Goal: Find specific page/section: Find specific page/section

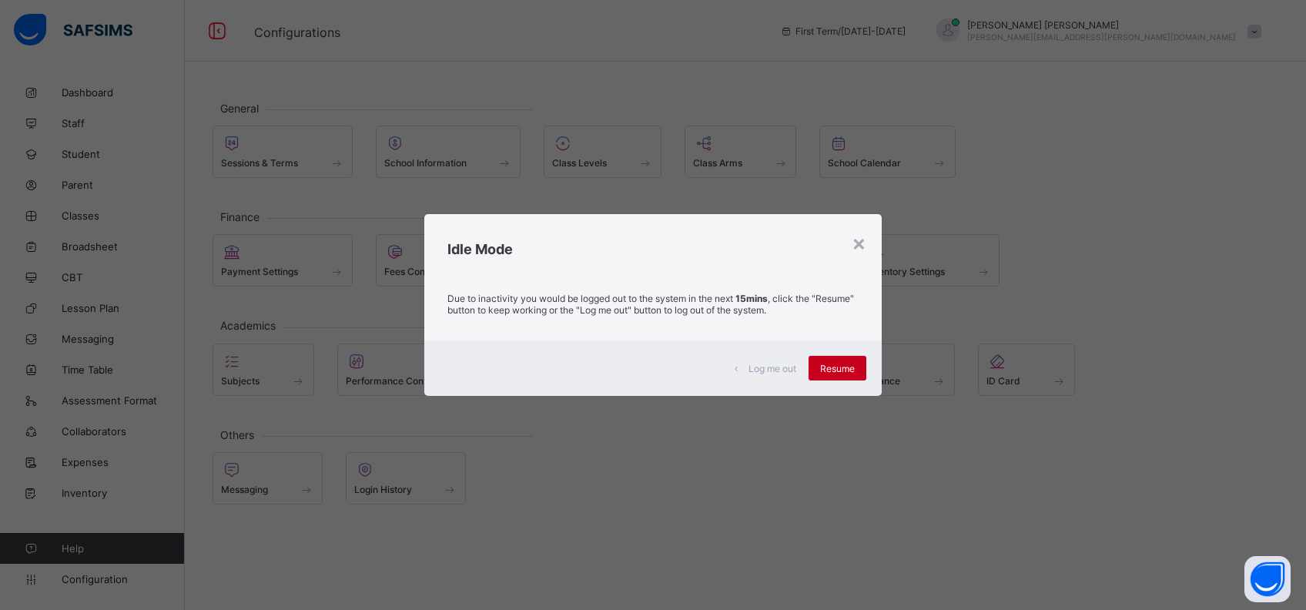
click at [849, 367] on span "Resume" at bounding box center [837, 369] width 35 height 12
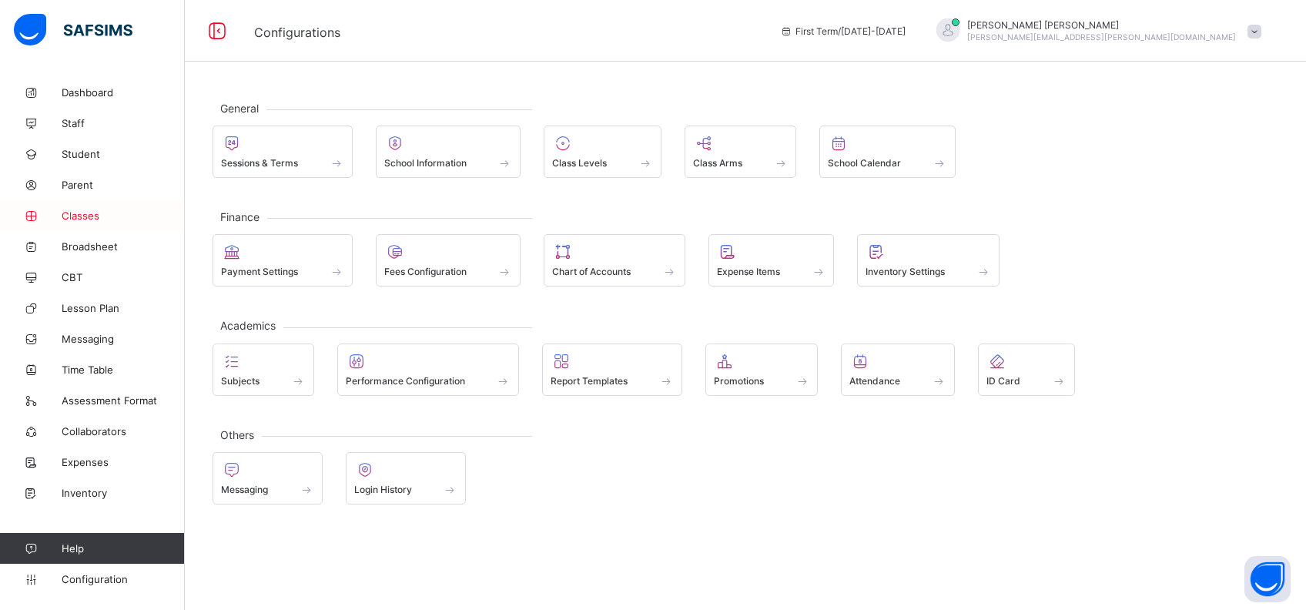
drag, startPoint x: 76, startPoint y: 214, endPoint x: 116, endPoint y: 213, distance: 39.3
click at [76, 214] on span "Classes" at bounding box center [123, 215] width 123 height 12
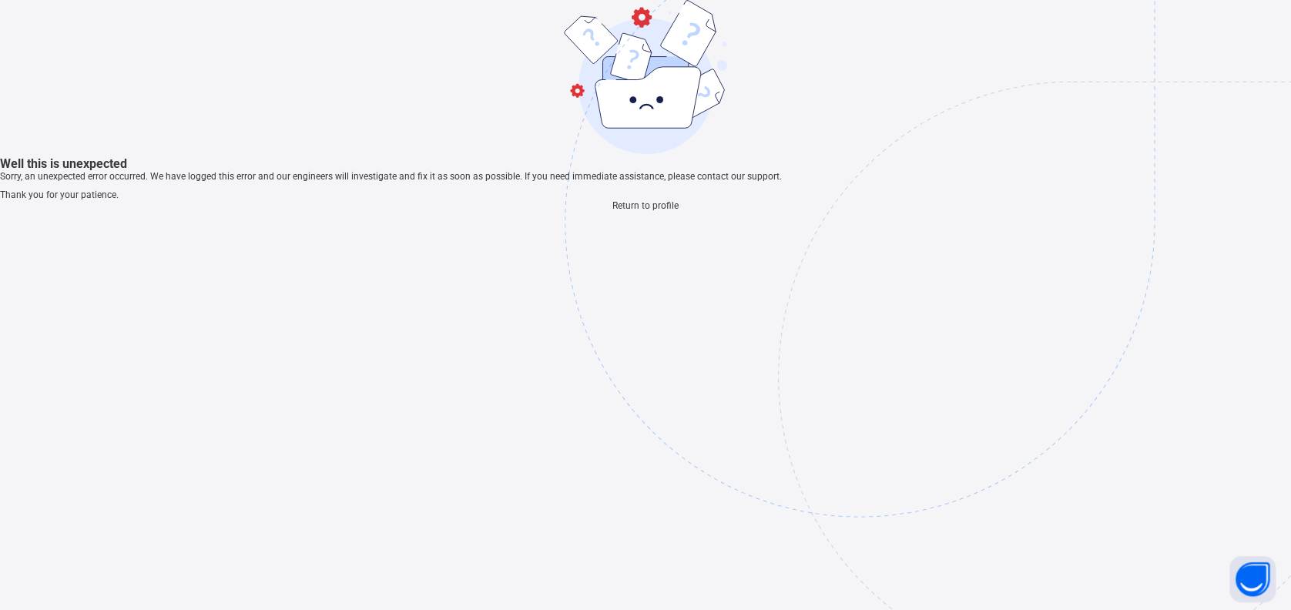
click at [639, 211] on span "Return to profile" at bounding box center [645, 205] width 66 height 11
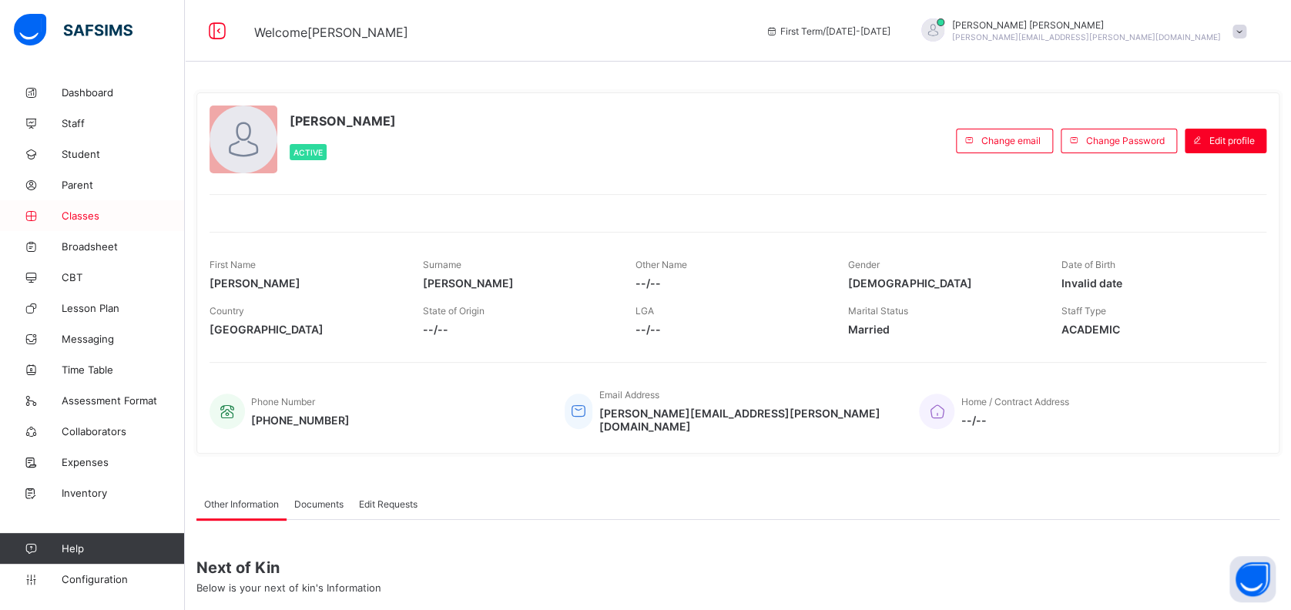
click at [83, 213] on span "Classes" at bounding box center [123, 215] width 123 height 12
